Goal: Task Accomplishment & Management: Complete application form

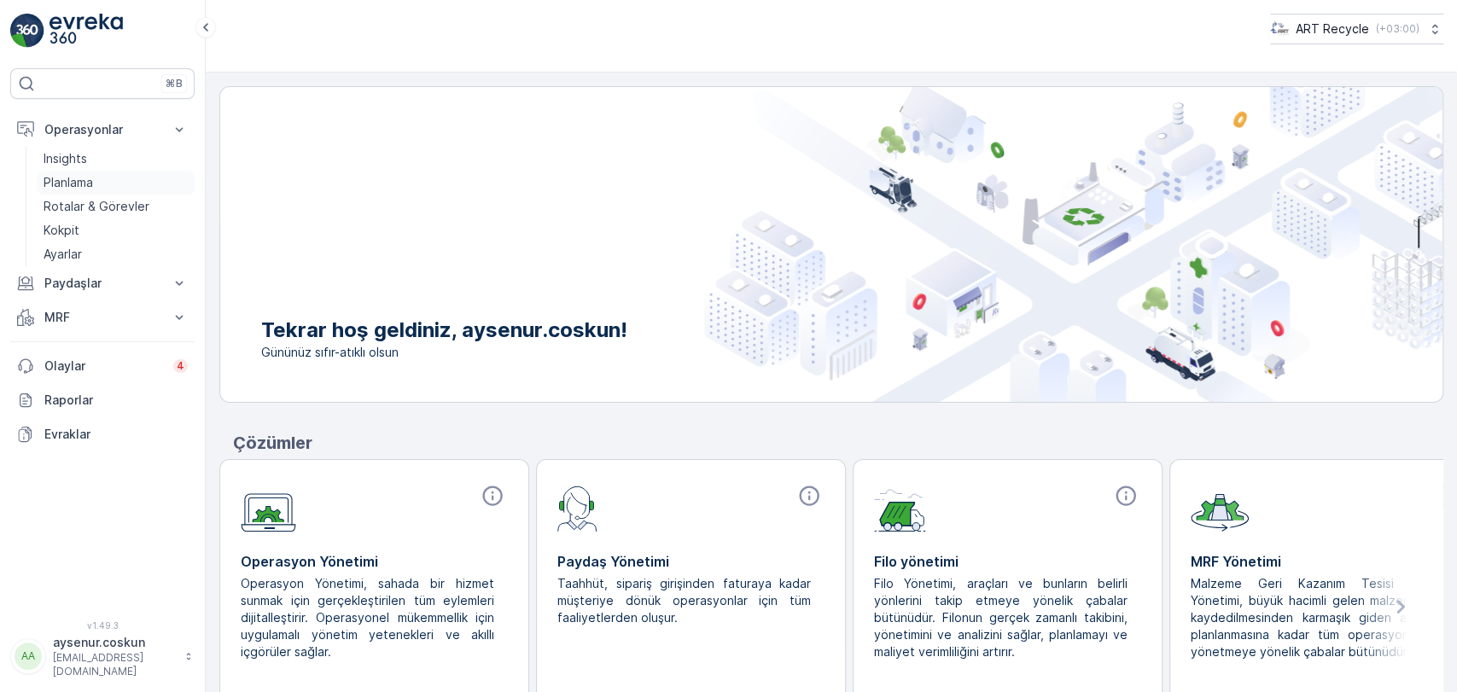
click at [70, 183] on p "Planlama" at bounding box center [69, 182] width 50 height 17
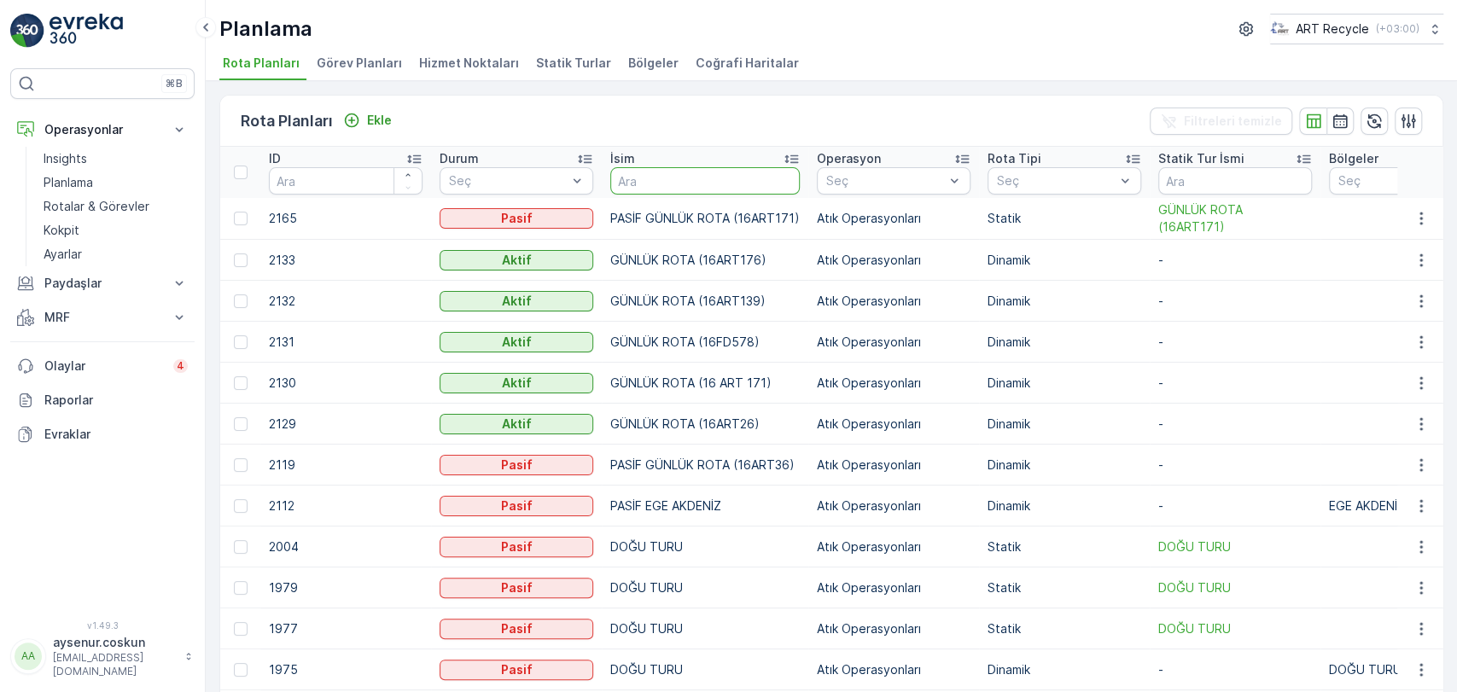
click at [664, 182] on input "text" at bounding box center [704, 180] width 189 height 27
click at [458, 63] on span "Hizmet Noktaları" at bounding box center [469, 63] width 100 height 17
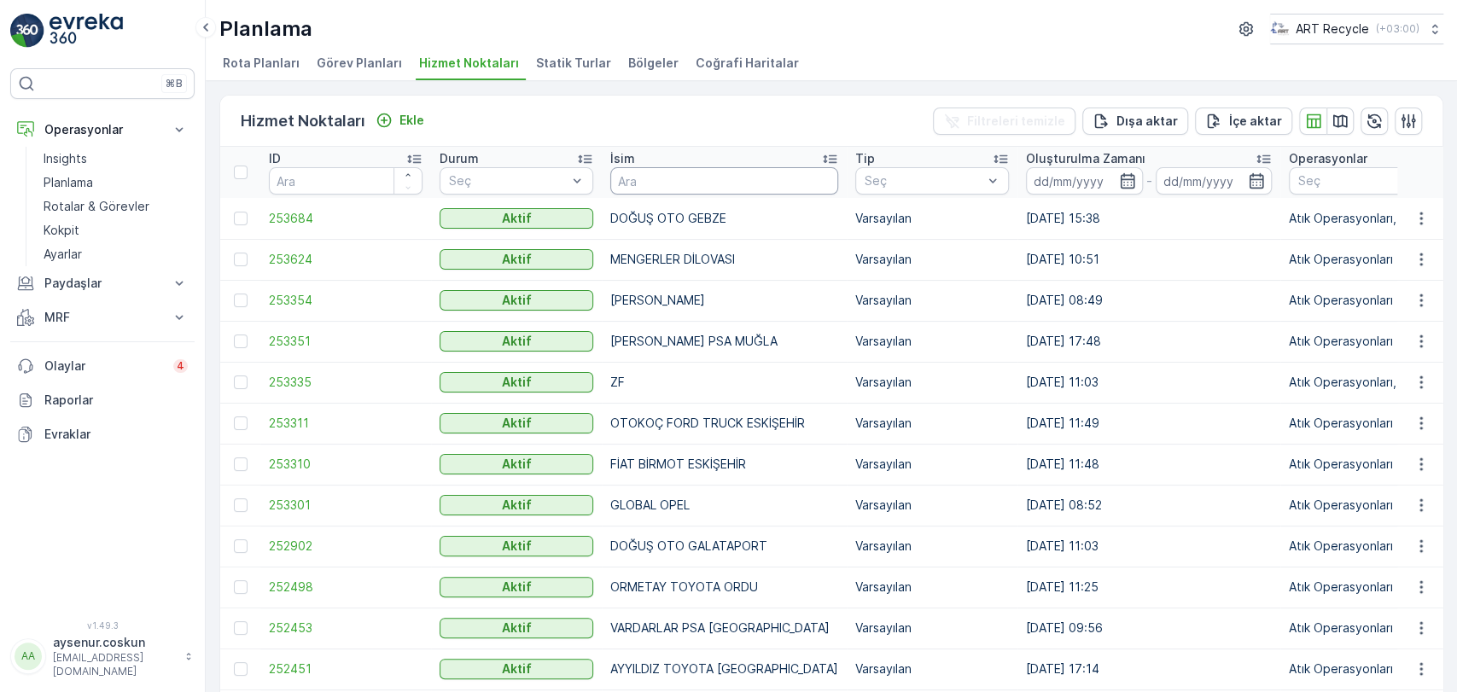
click at [661, 178] on input "text" at bounding box center [724, 180] width 228 height 27
type input "AKCİNL"
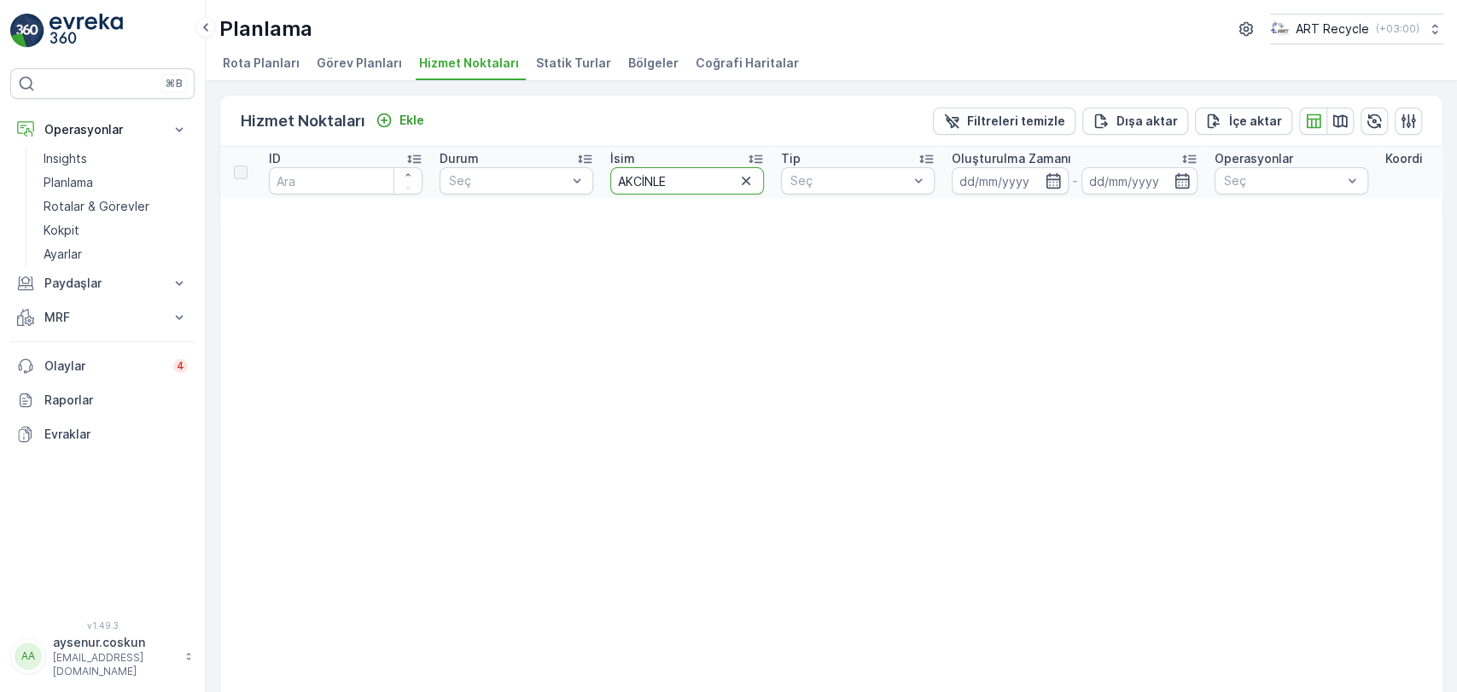
click at [686, 179] on input "AKCİNLE" at bounding box center [687, 180] width 154 height 27
type input "AKCİNLER"
click at [752, 179] on icon "button" at bounding box center [745, 180] width 17 height 17
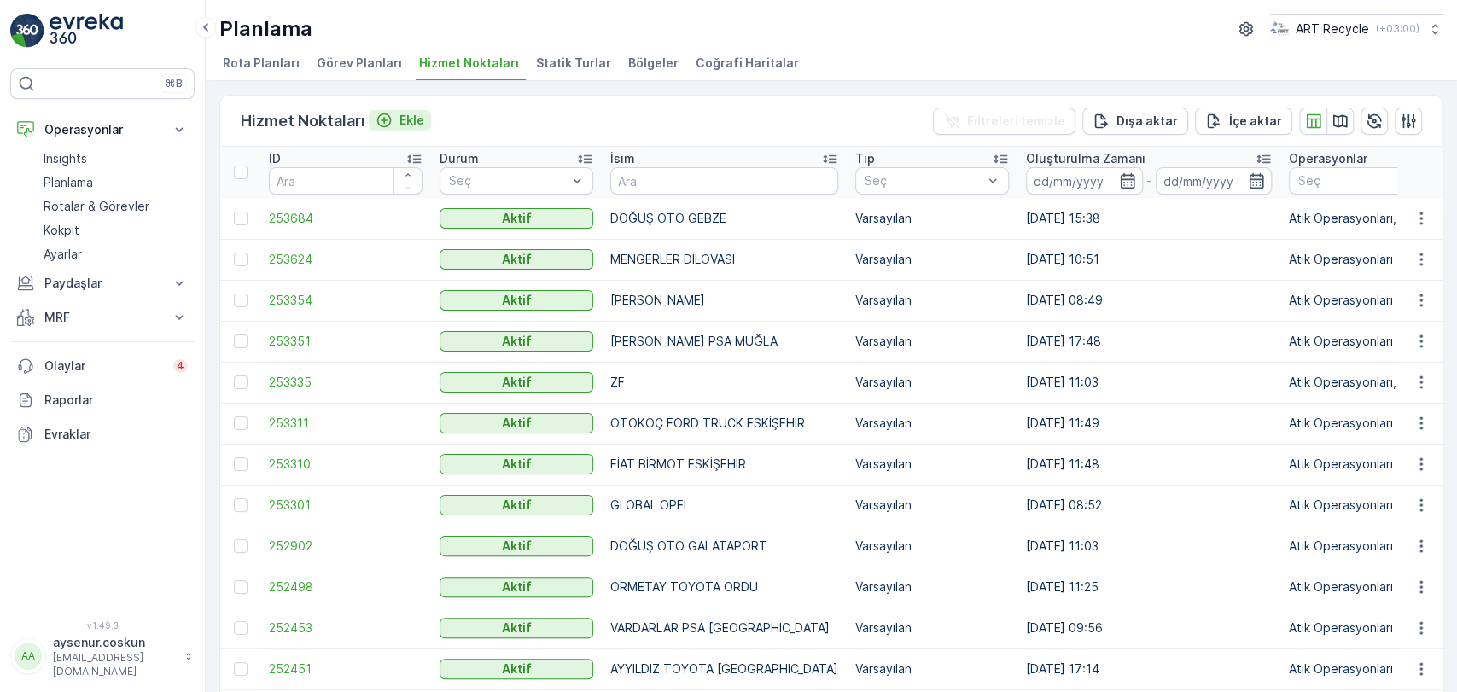
click at [405, 120] on p "Ekle" at bounding box center [411, 120] width 25 height 17
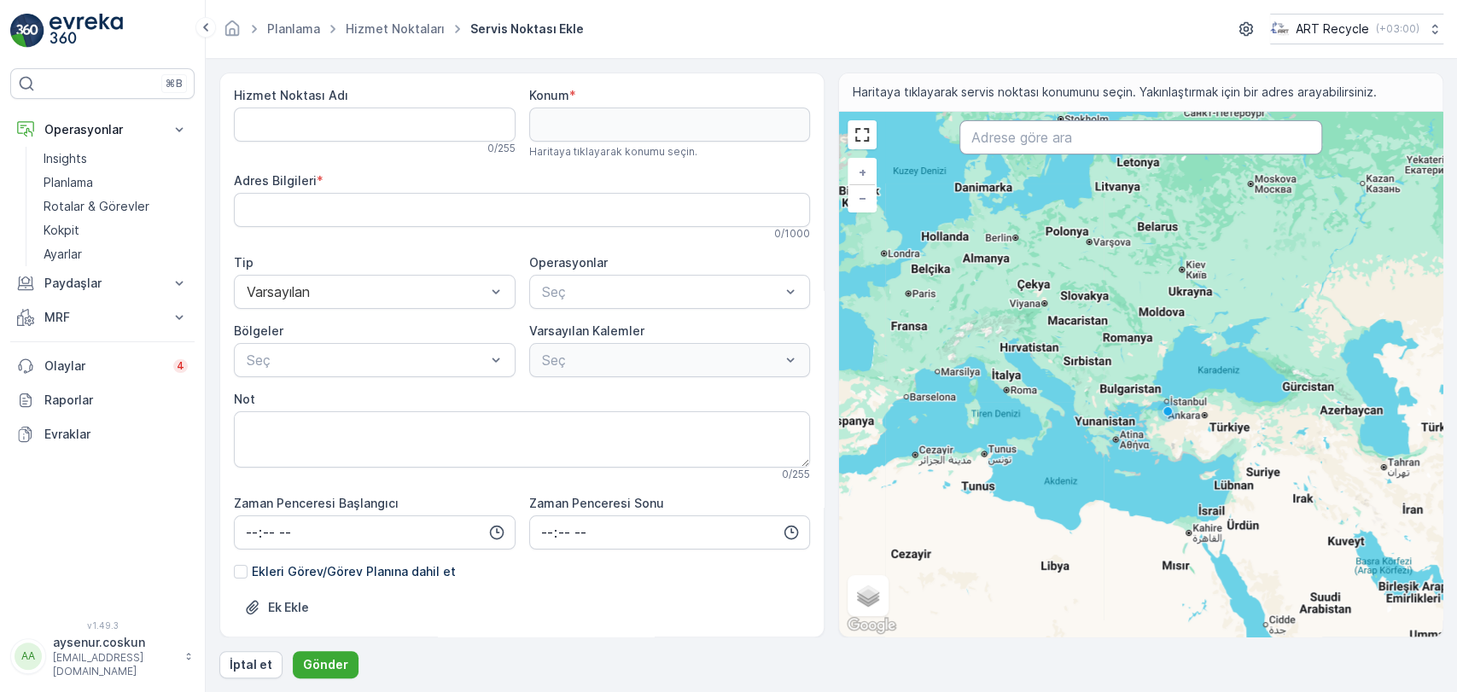
click at [976, 133] on input "text" at bounding box center [1140, 137] width 362 height 34
type input "AKKCİNLER"
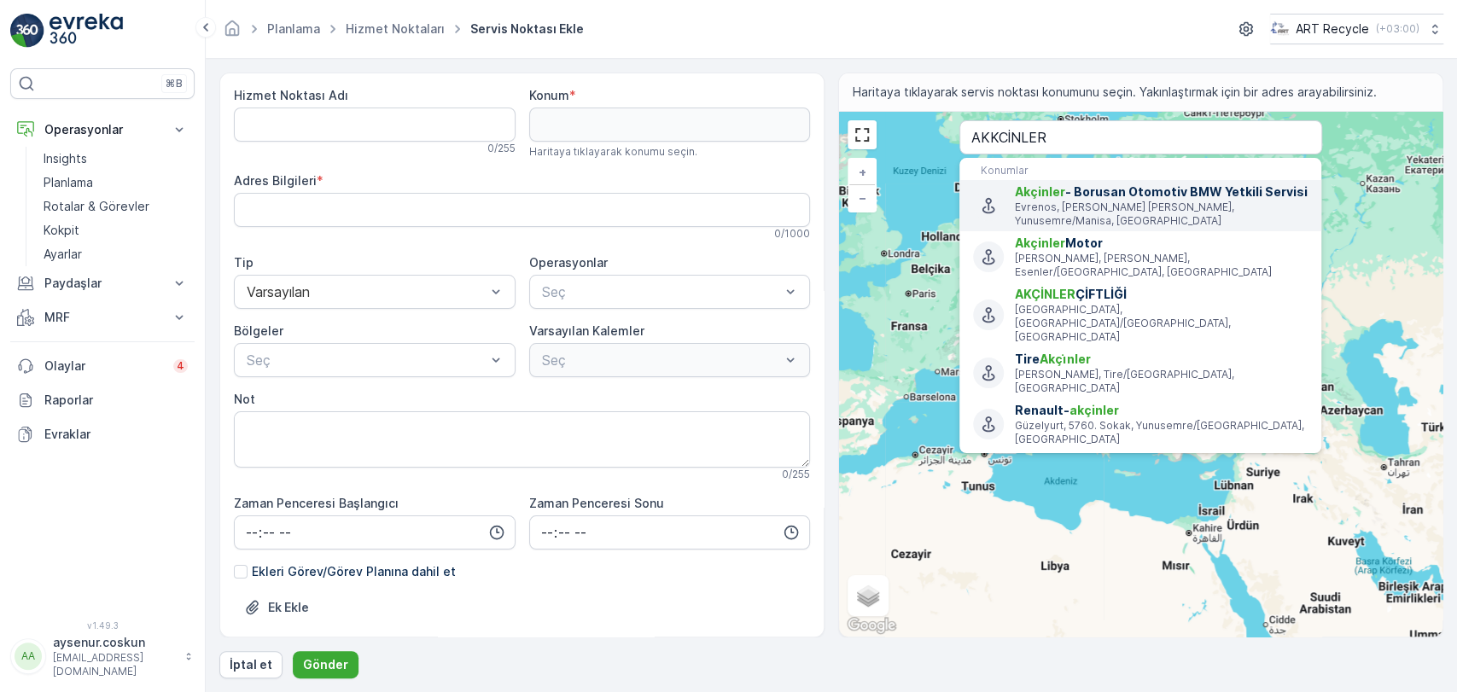
click at [1083, 213] on p "Evrenos, [PERSON_NAME] [PERSON_NAME], Yunusemre/Manisa, [GEOGRAPHIC_DATA]" at bounding box center [1161, 214] width 293 height 27
type input "38.6330777,27.3615987"
type Bilgileri "Evrenos, [PERSON_NAME][STREET_ADDRESS]"
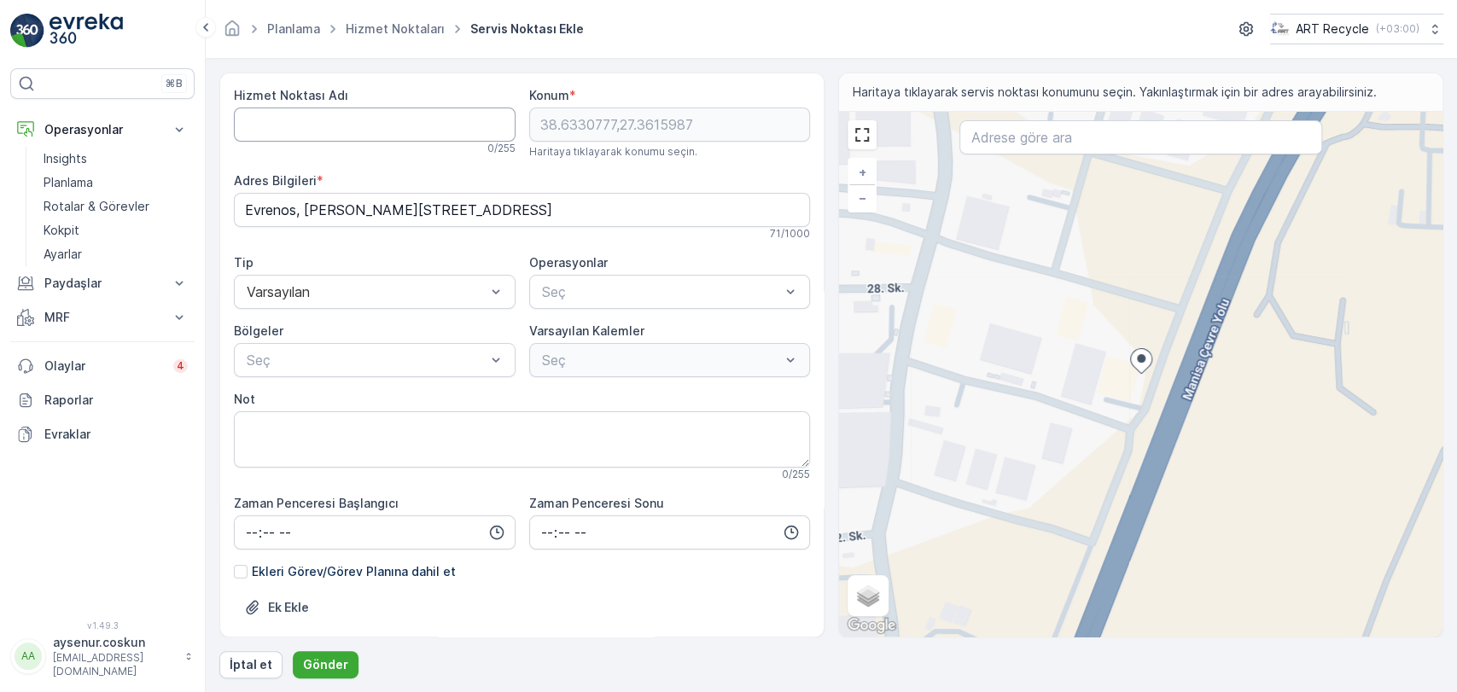
click at [319, 118] on Adı "Hizmet Noktası Adı" at bounding box center [375, 125] width 282 height 34
type Adı "BORUSAN AKÇİNLER MANİSA"
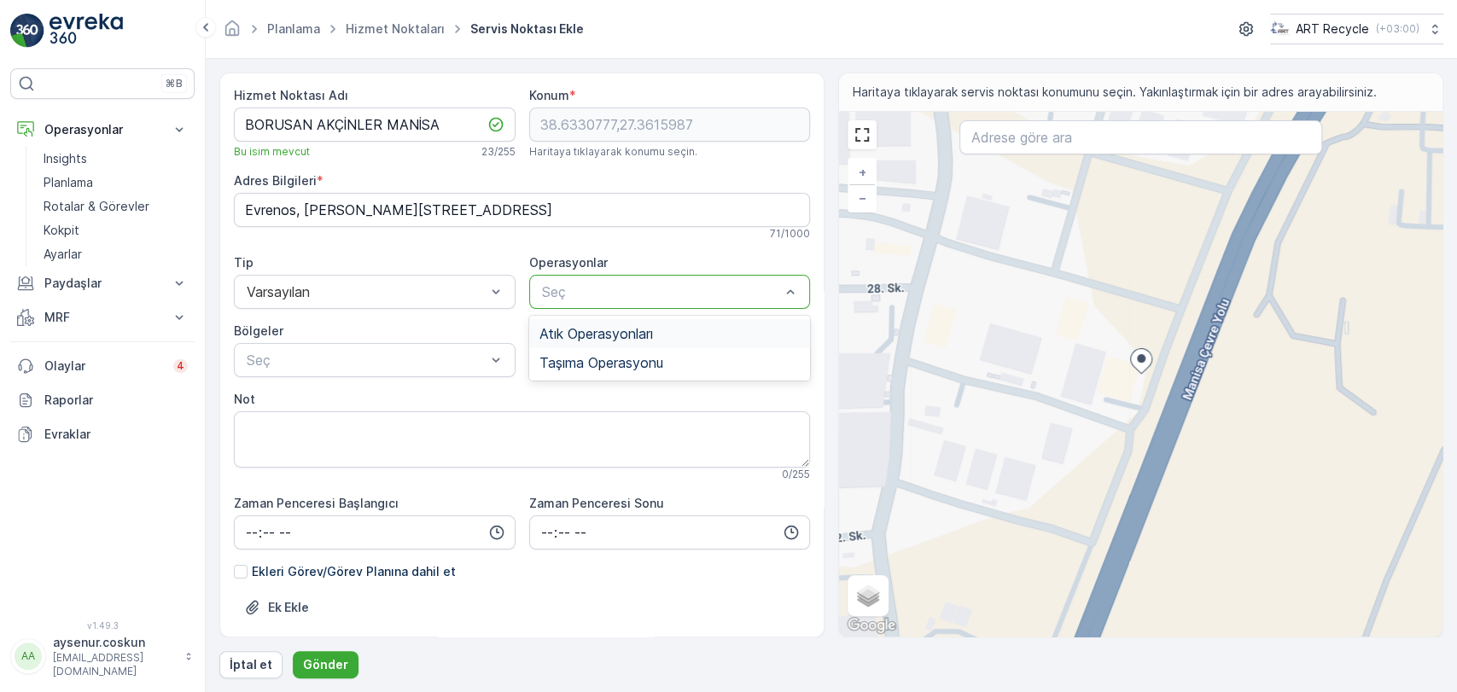
click at [597, 326] on span "Atık Operasyonları" at bounding box center [596, 333] width 114 height 15
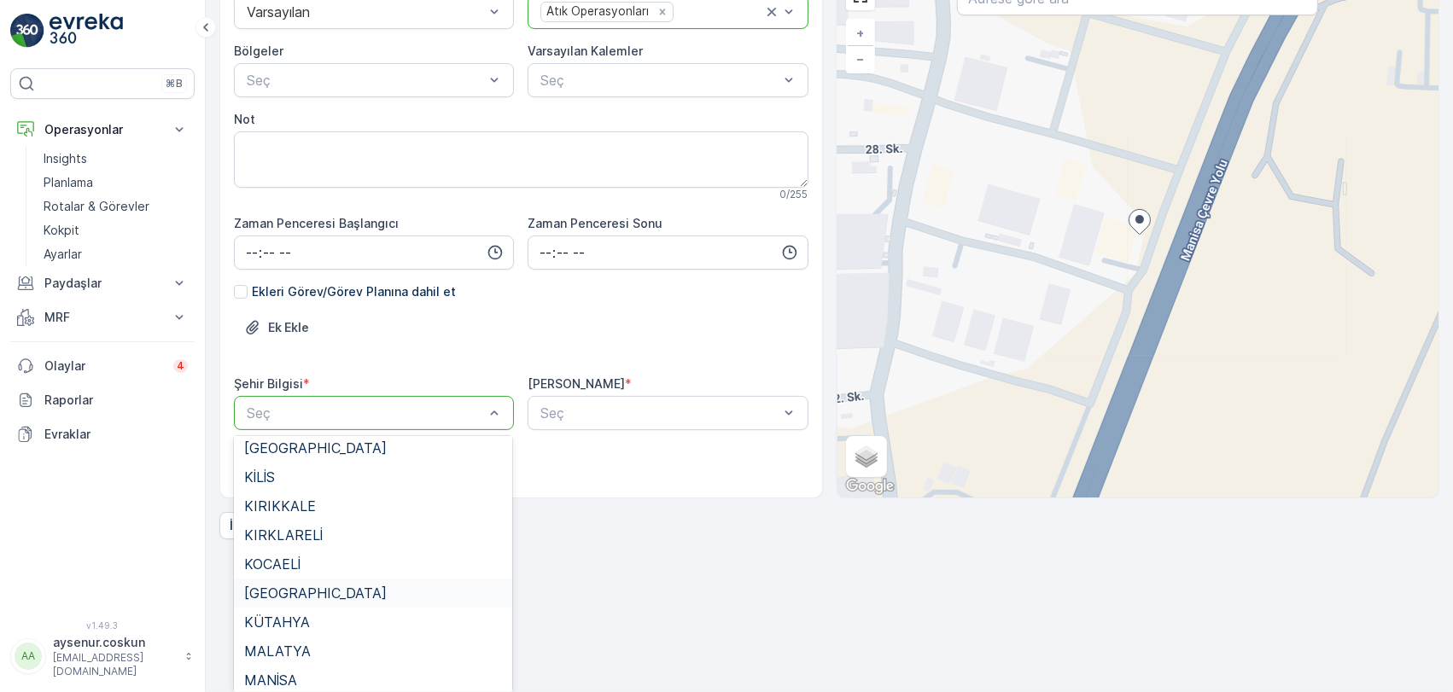
scroll to position [1327, 0]
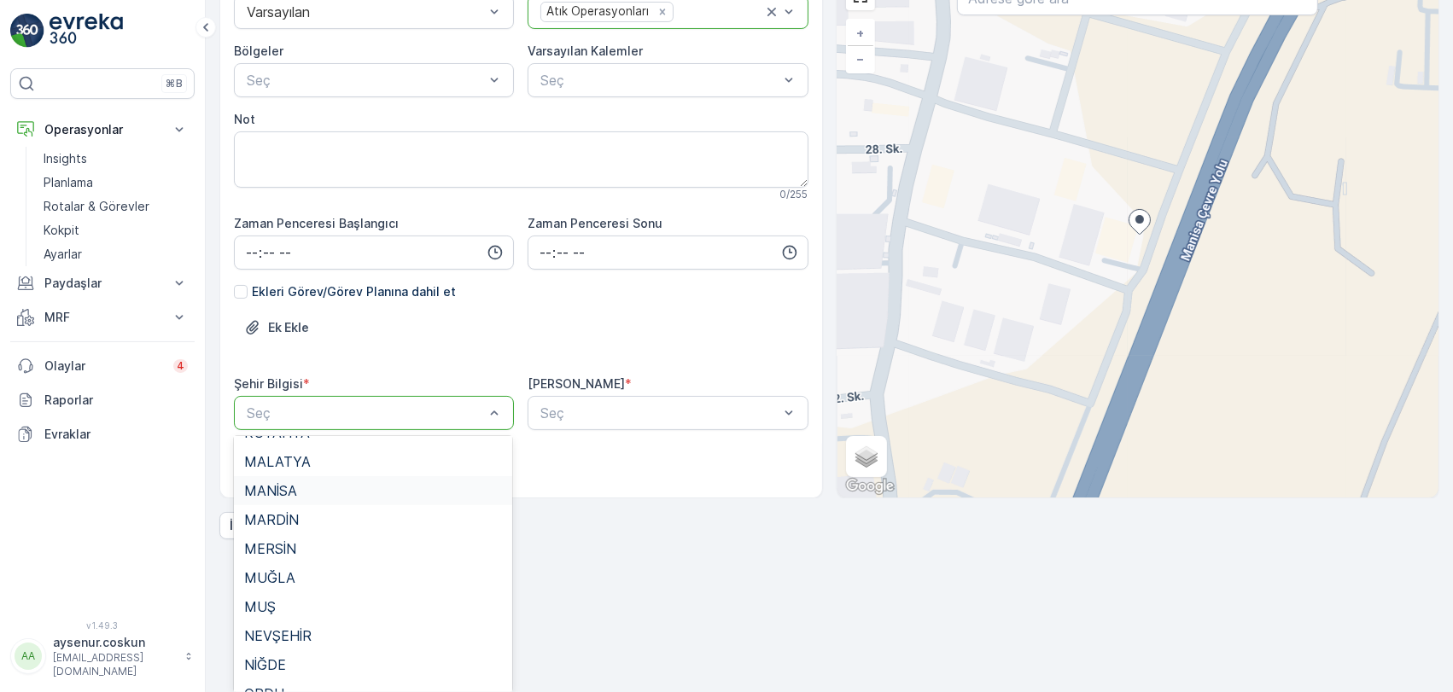
click at [291, 496] on span "MANİSA" at bounding box center [270, 490] width 53 height 15
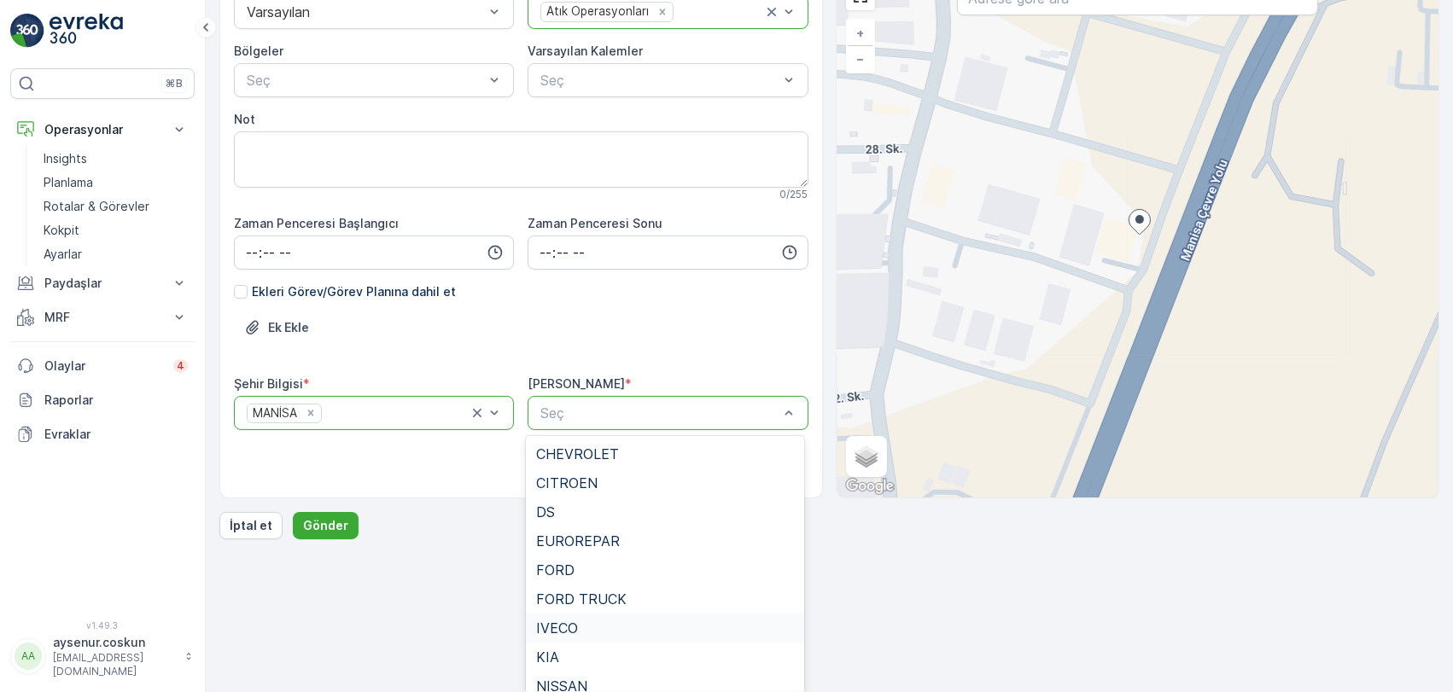
scroll to position [273, 0]
click at [638, 638] on div "BORUSAN" at bounding box center [665, 645] width 258 height 15
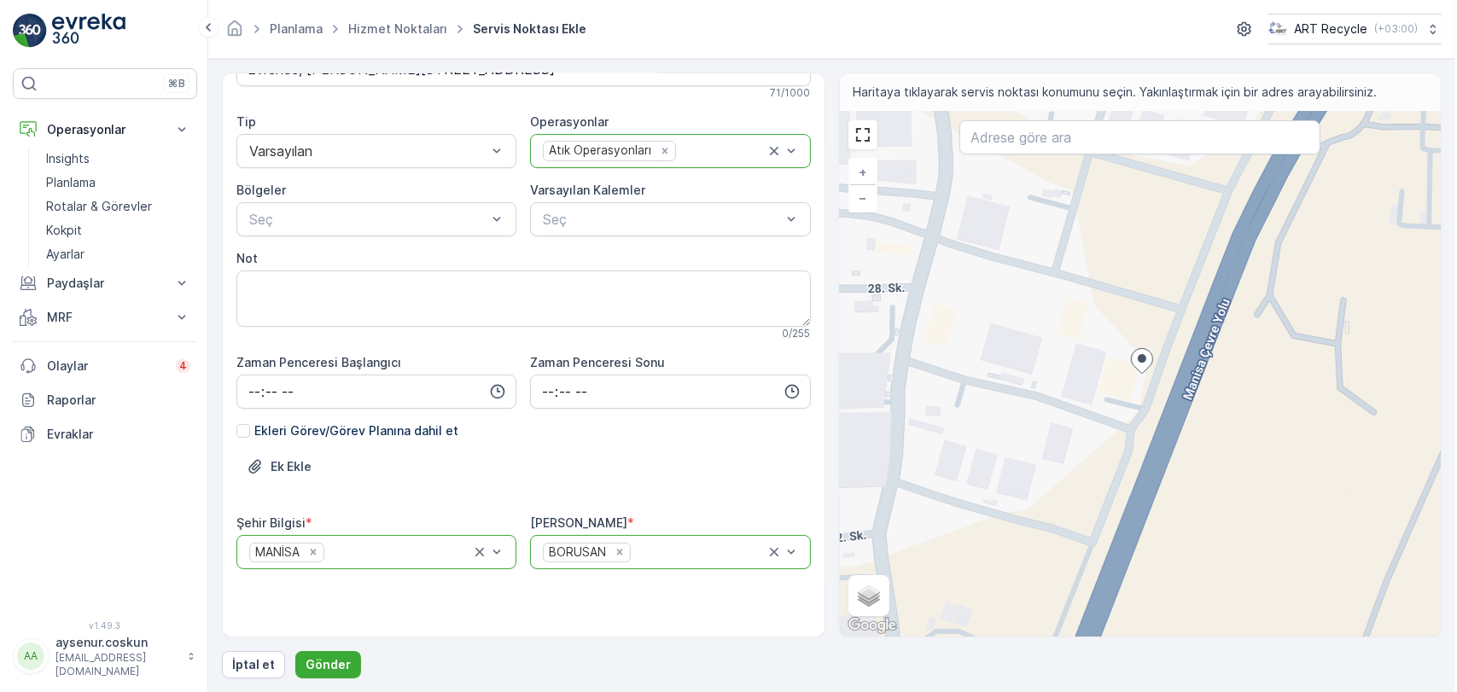
scroll to position [0, 0]
click at [316, 667] on p "Gönder" at bounding box center [325, 664] width 45 height 17
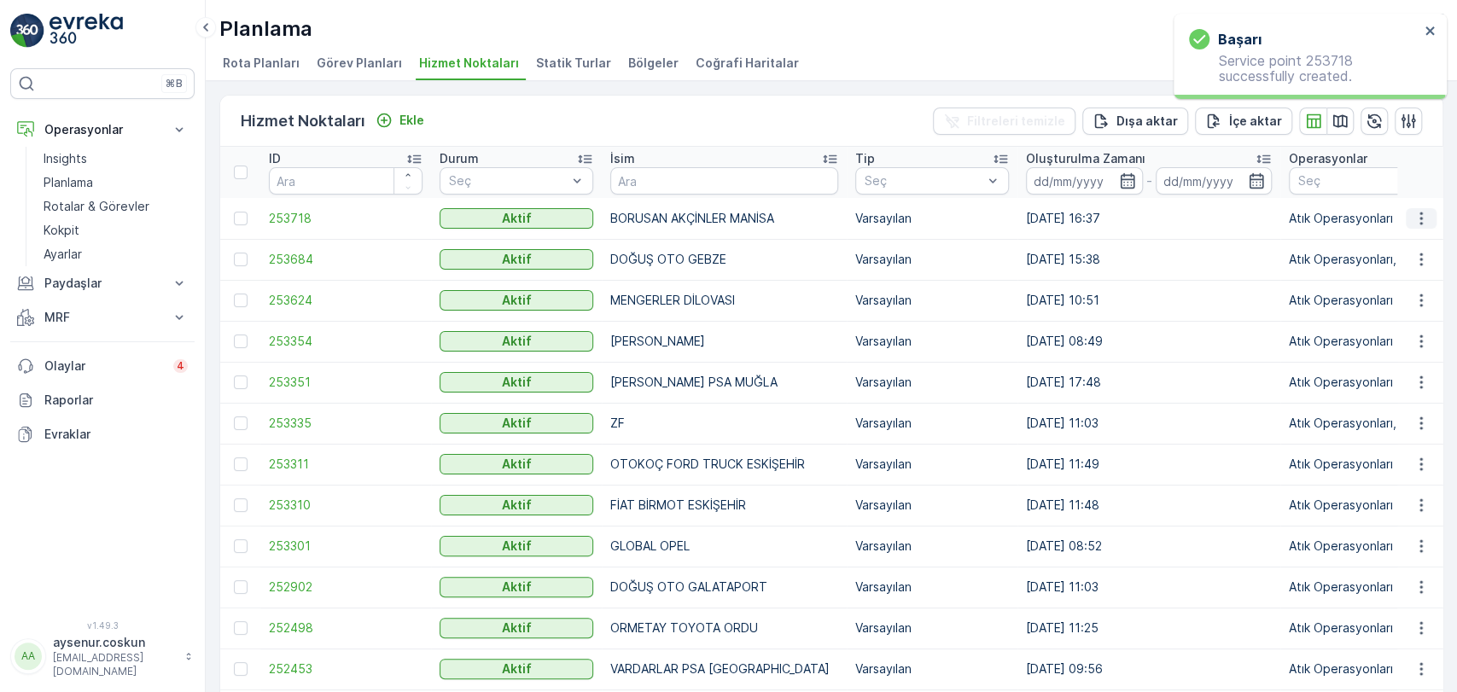
click at [1421, 215] on icon "button" at bounding box center [1421, 218] width 17 height 17
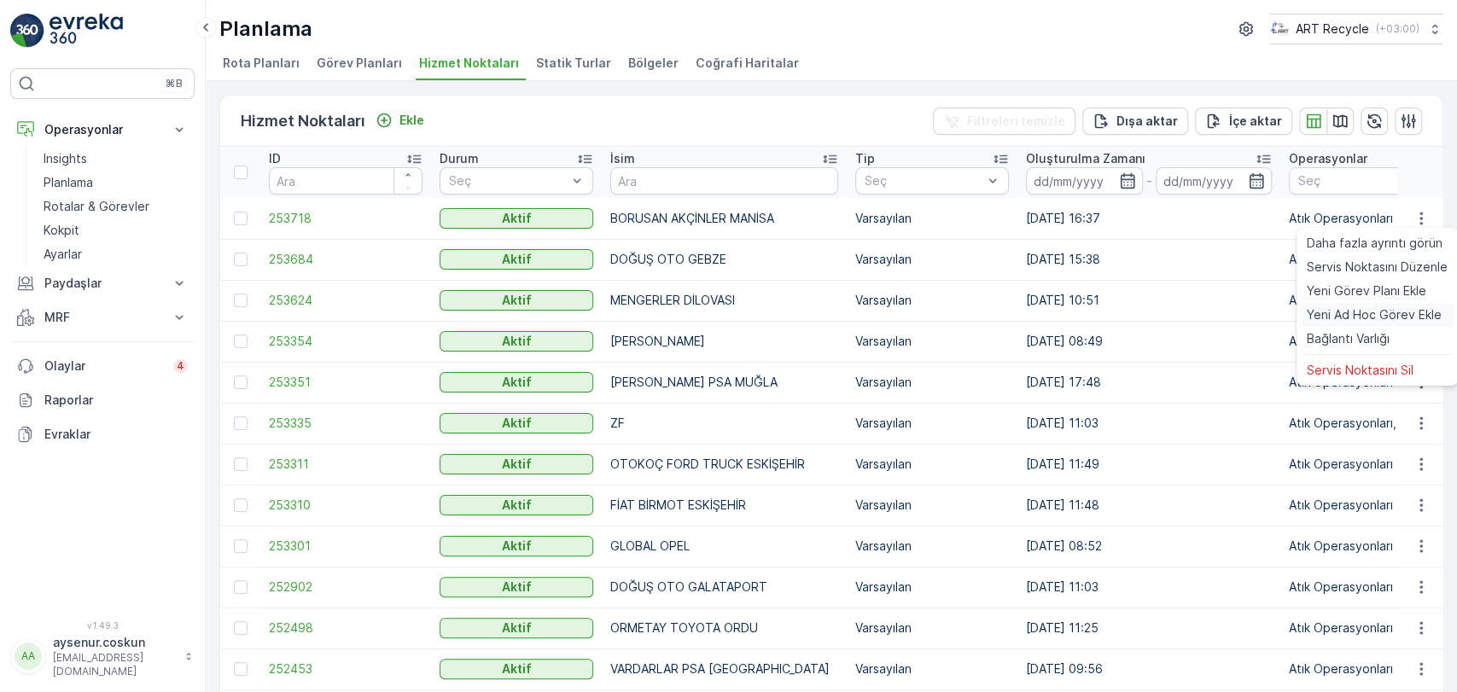
click at [1396, 323] on span "Yeni Ad Hoc Görev Ekle" at bounding box center [1374, 314] width 135 height 17
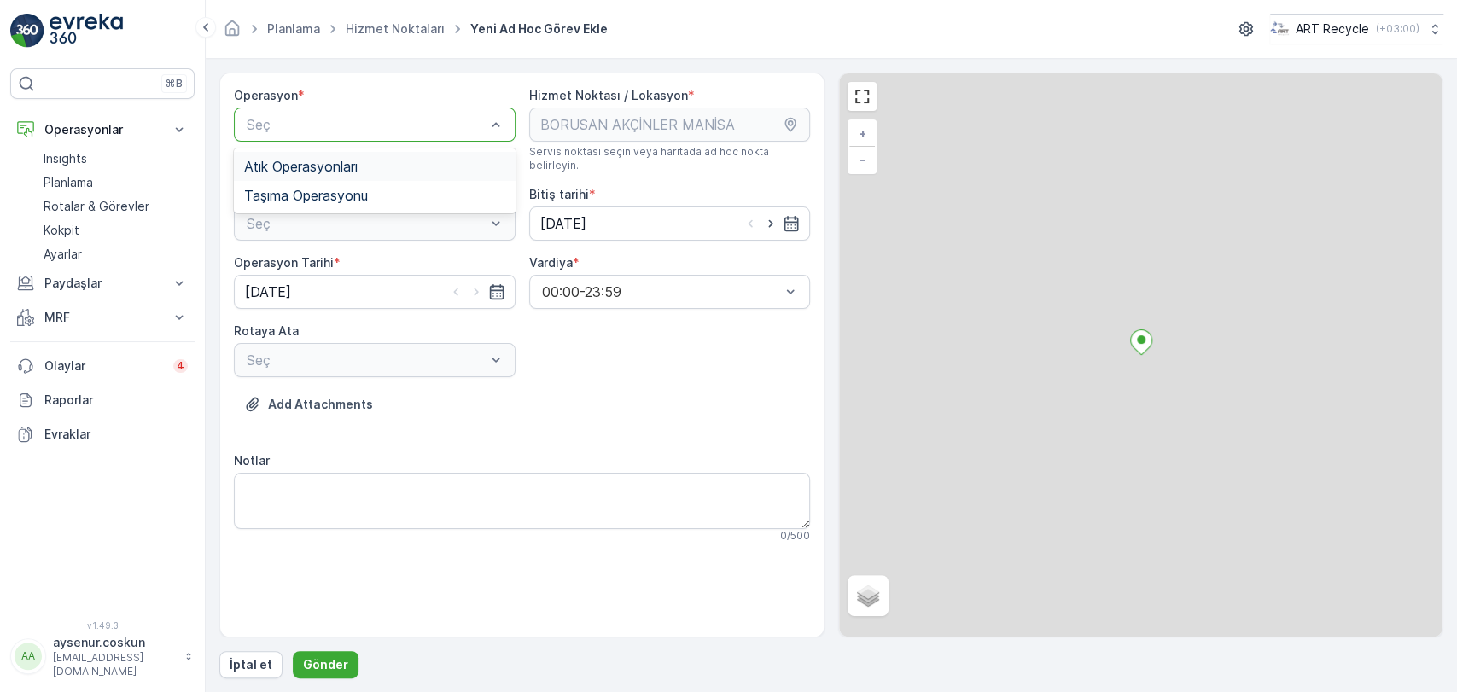
click at [333, 160] on span "Atık Operasyonları" at bounding box center [301, 166] width 114 height 15
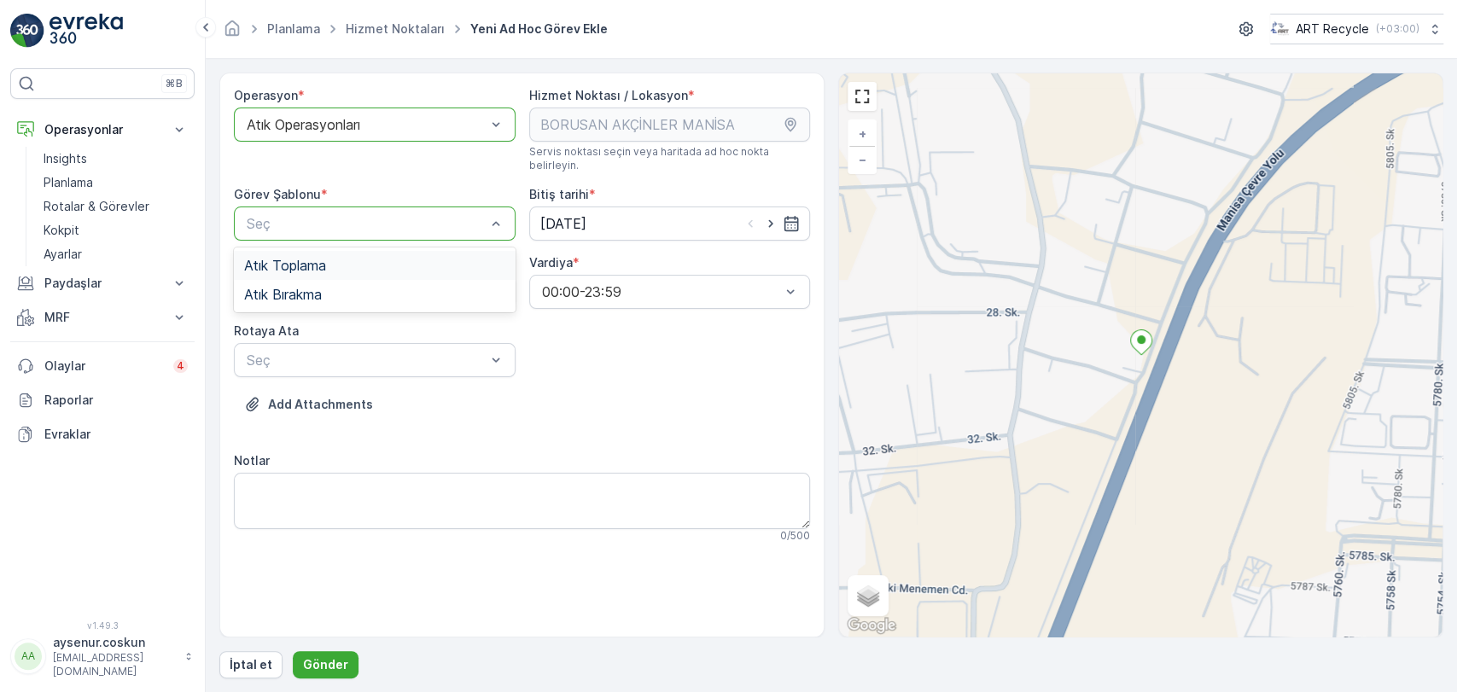
click at [320, 258] on span "Atık Toplama" at bounding box center [285, 265] width 82 height 15
click at [325, 343] on div "Seç" at bounding box center [375, 360] width 282 height 34
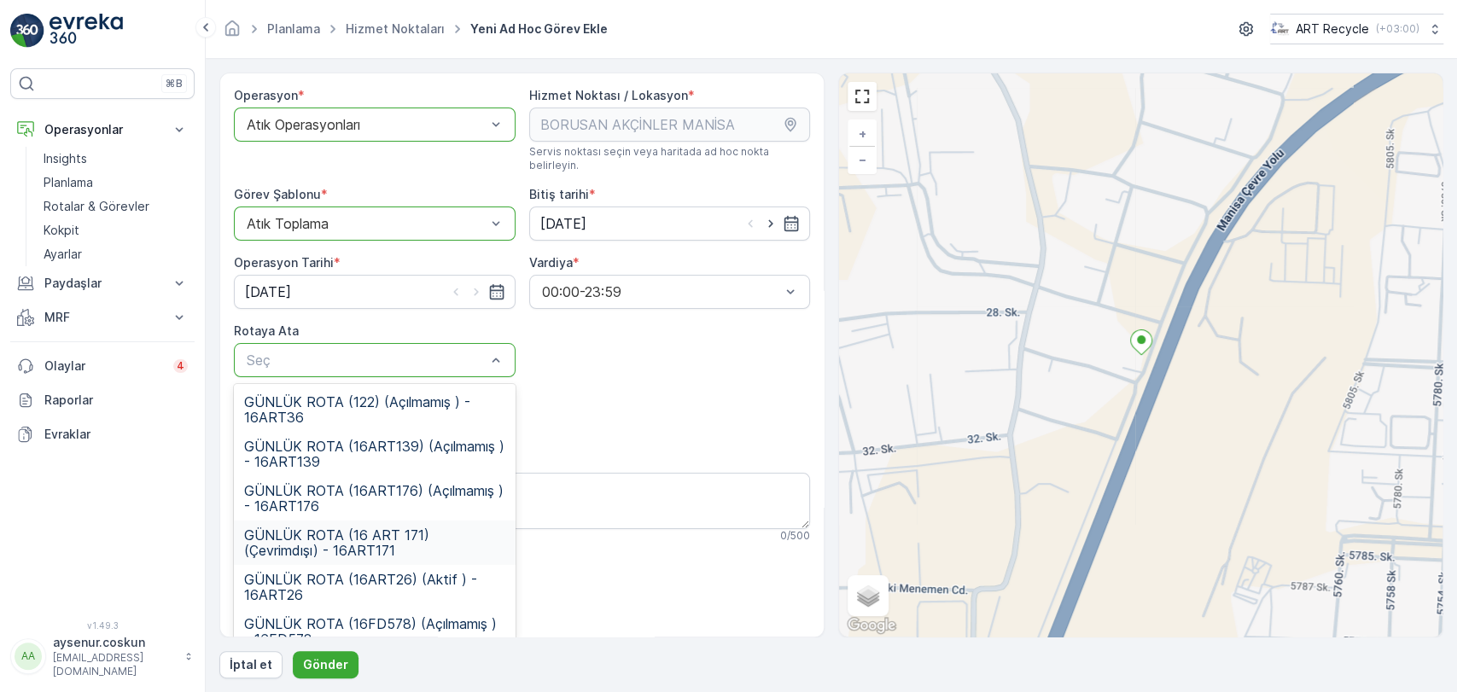
click at [403, 538] on span "GÜNLÜK ROTA (16 ART 171) (Çevrimdışı) - 16ART171" at bounding box center [374, 542] width 261 height 31
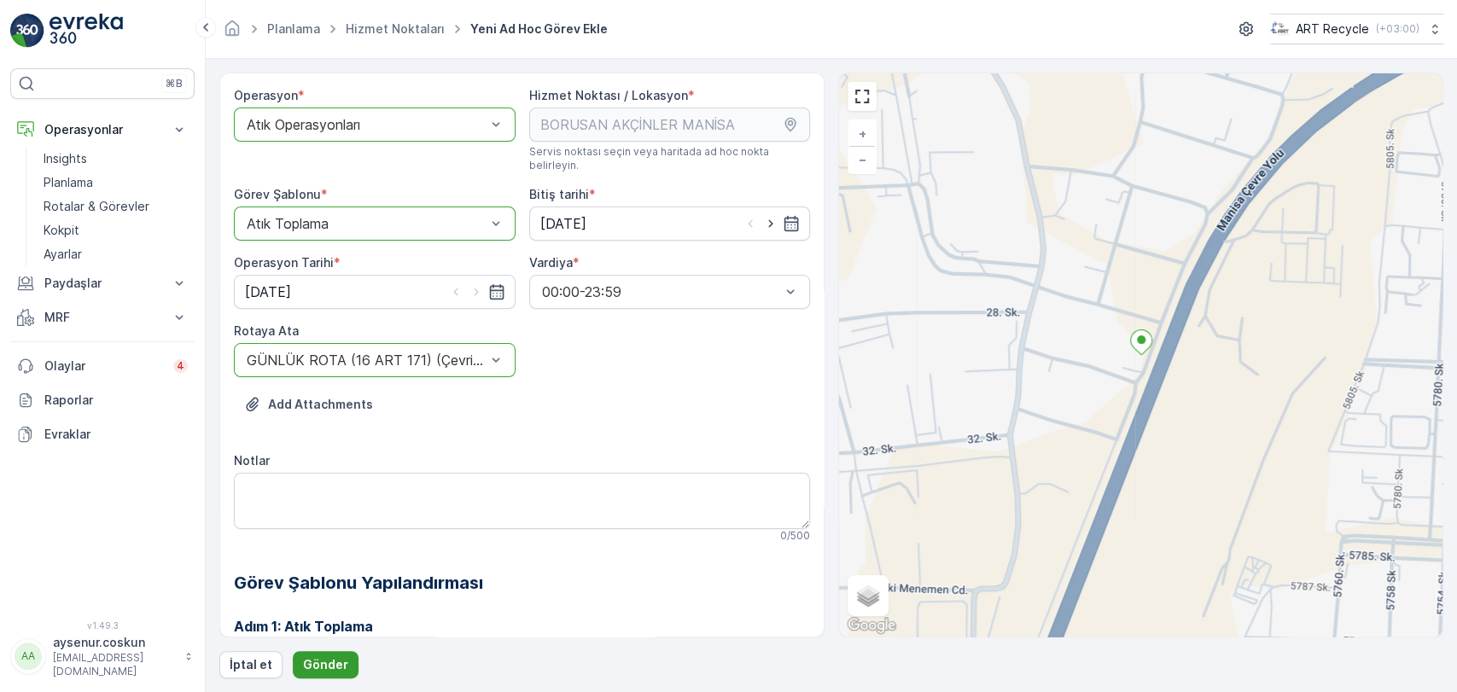
click at [343, 664] on button "Gönder" at bounding box center [326, 664] width 66 height 27
